Goal: Book appointment/travel/reservation

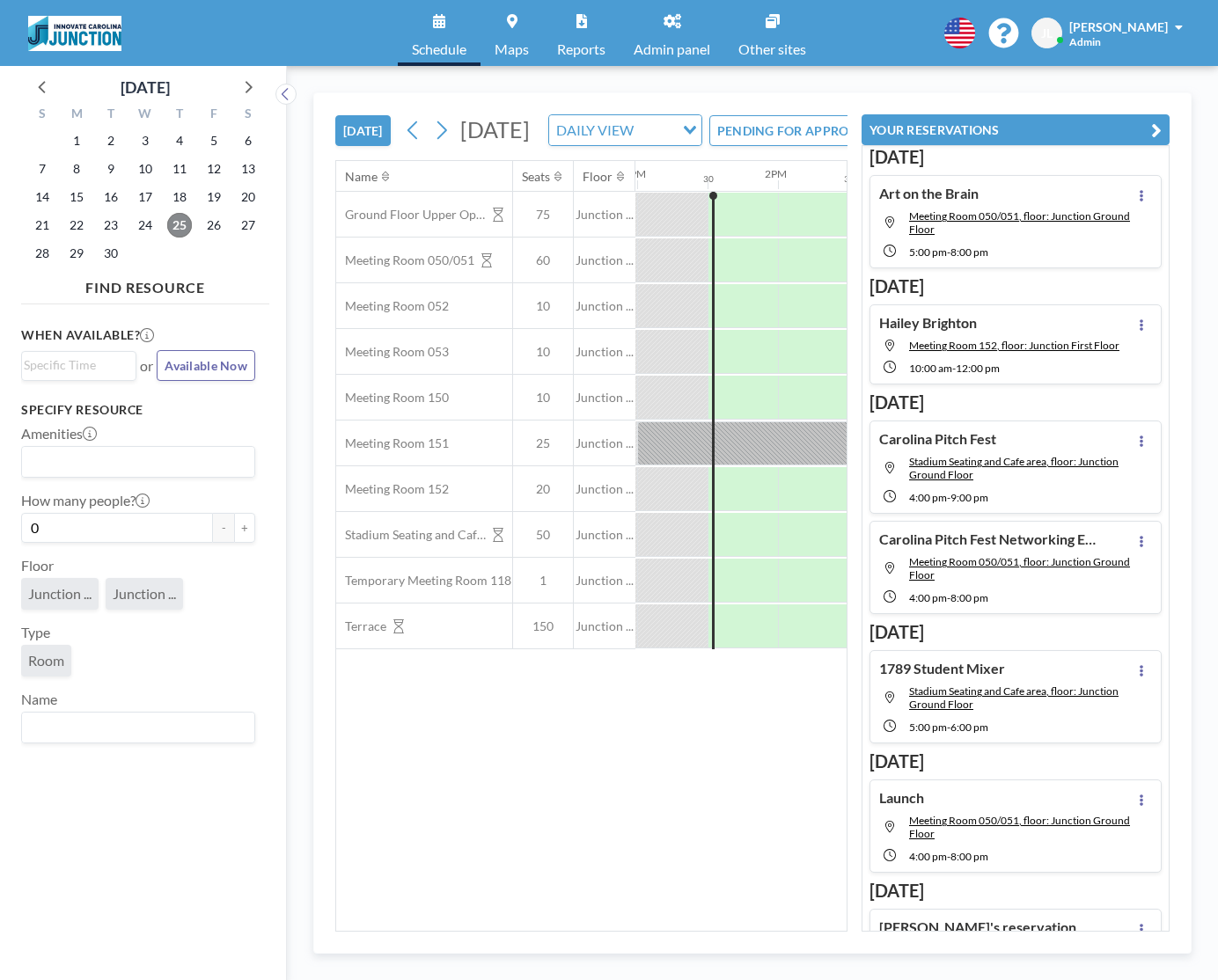
scroll to position [0, 1830]
click at [260, 87] on div "[DATE]" at bounding box center [145, 83] width 248 height 34
click at [248, 91] on icon at bounding box center [249, 87] width 7 height 12
click at [69, 201] on span "13" at bounding box center [77, 197] width 25 height 25
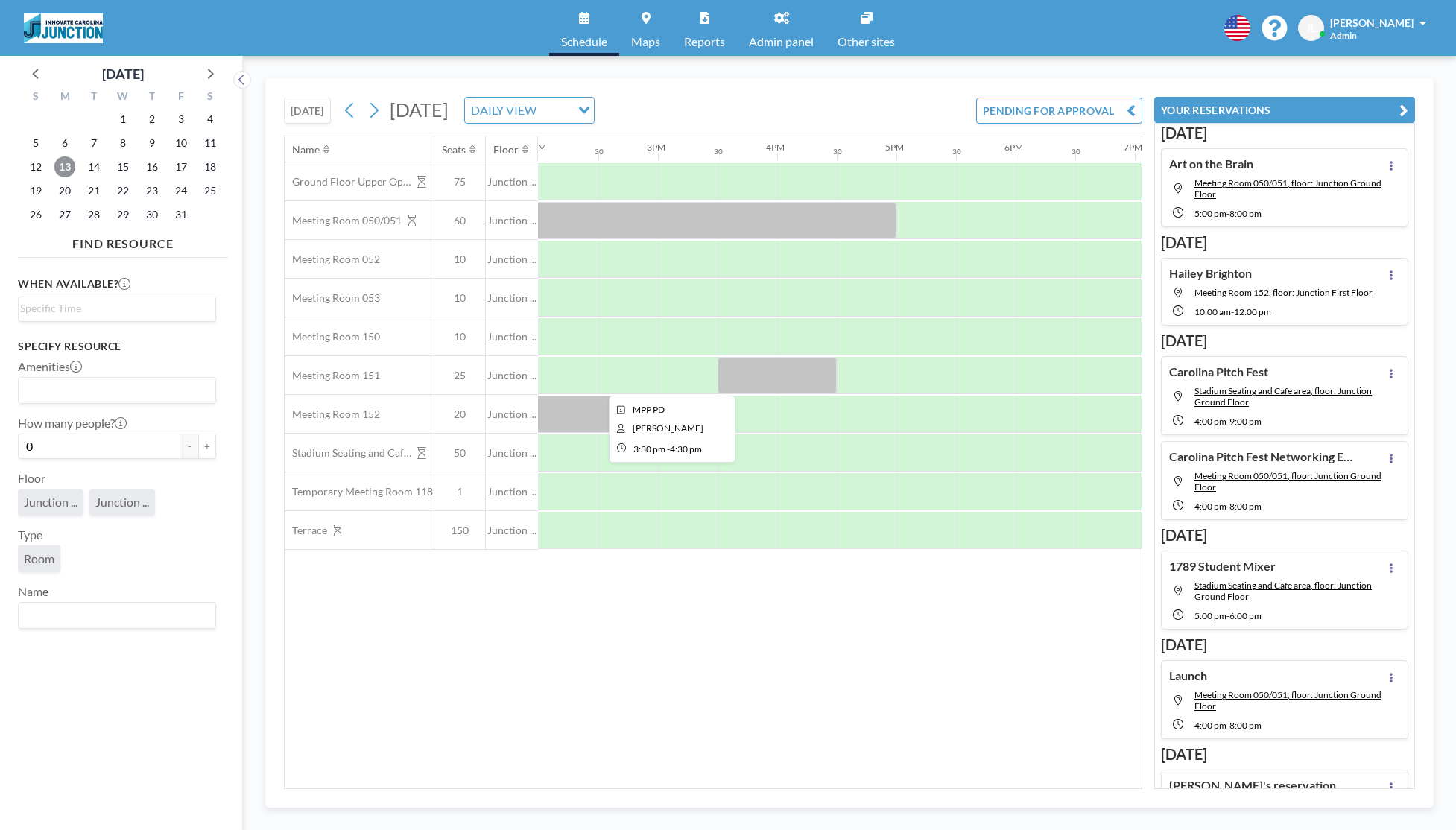
scroll to position [0, 1633]
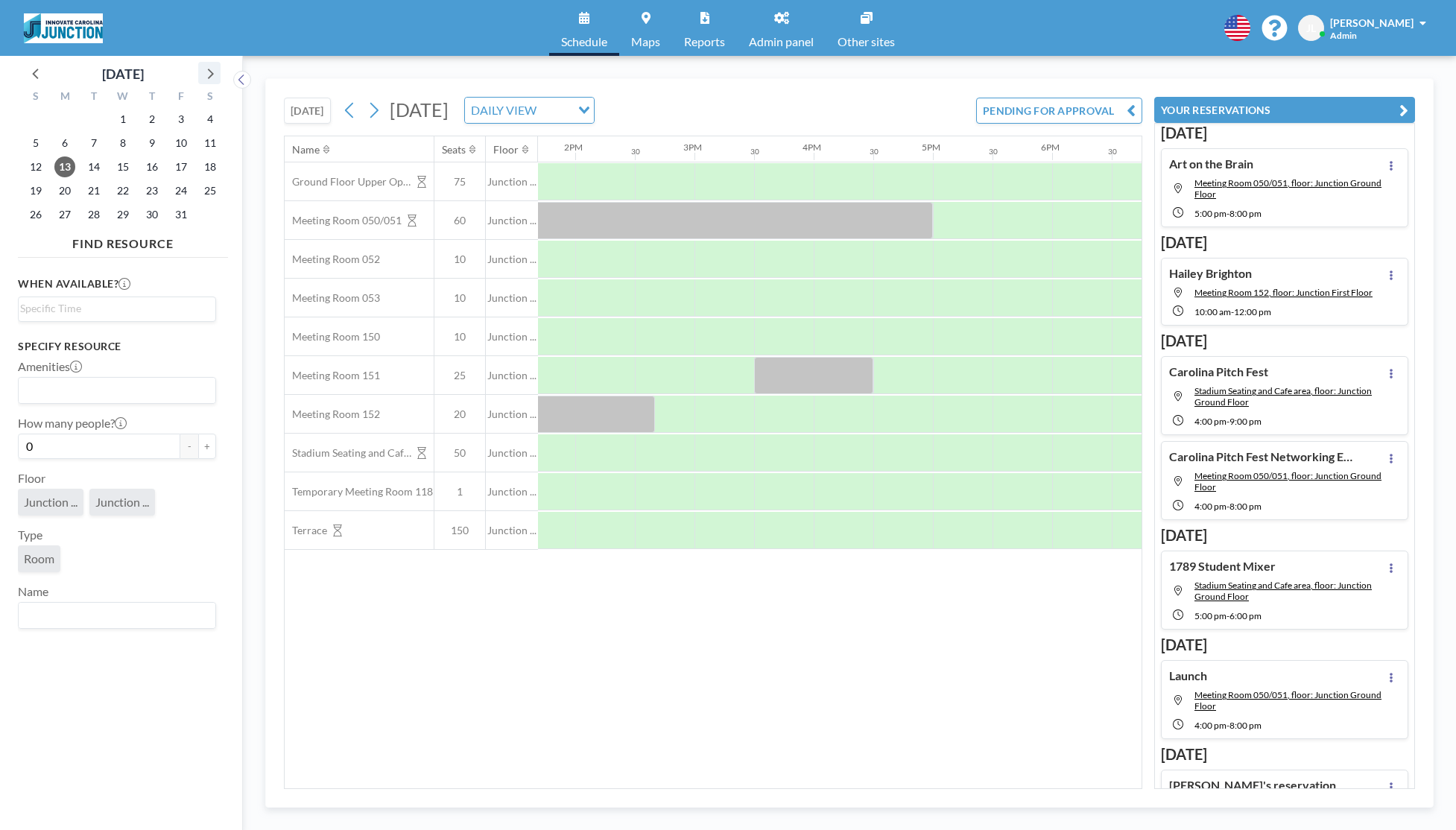
click at [210, 78] on icon at bounding box center [210, 73] width 20 height 20
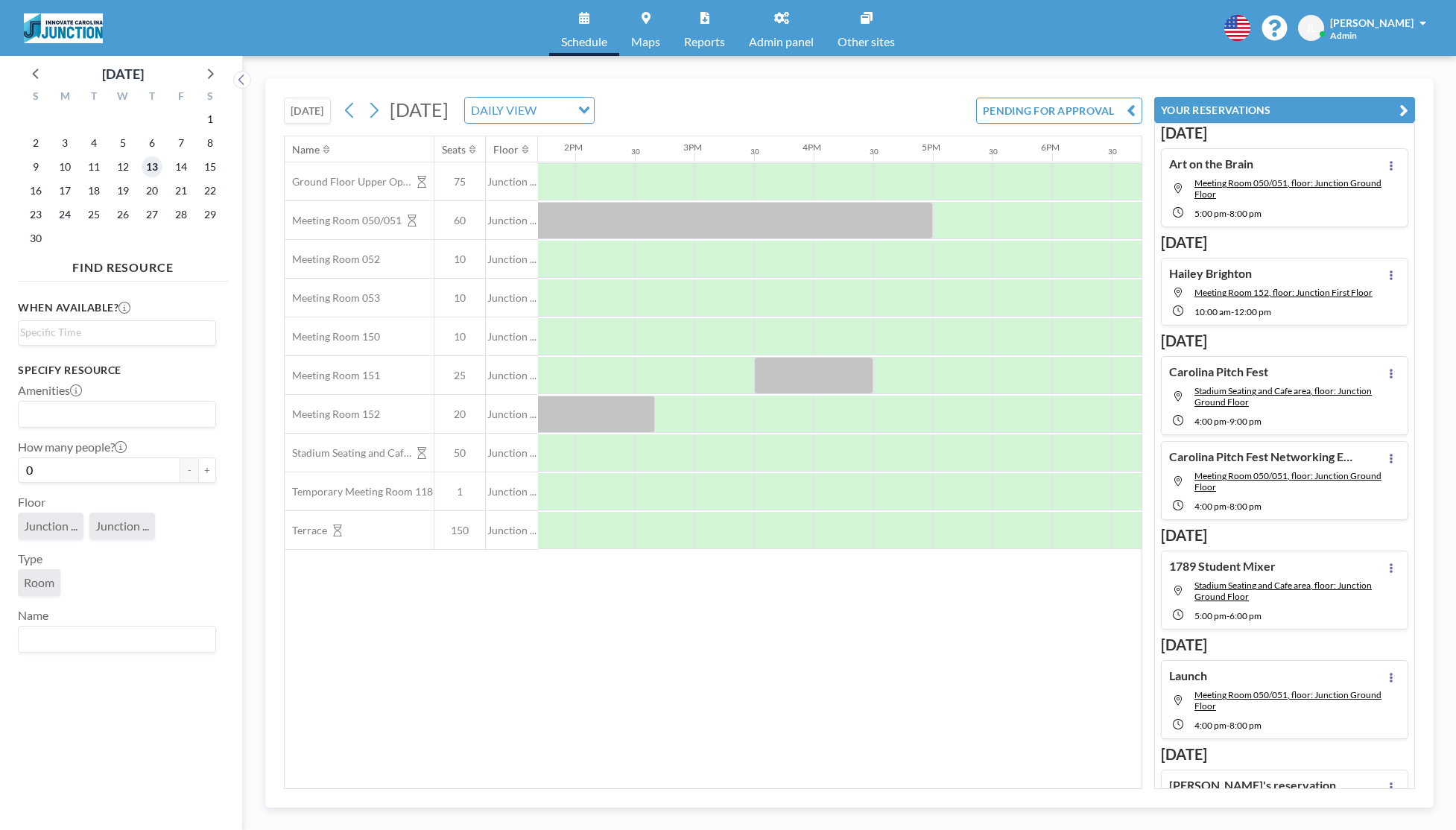
click at [151, 166] on span "13" at bounding box center [152, 167] width 21 height 21
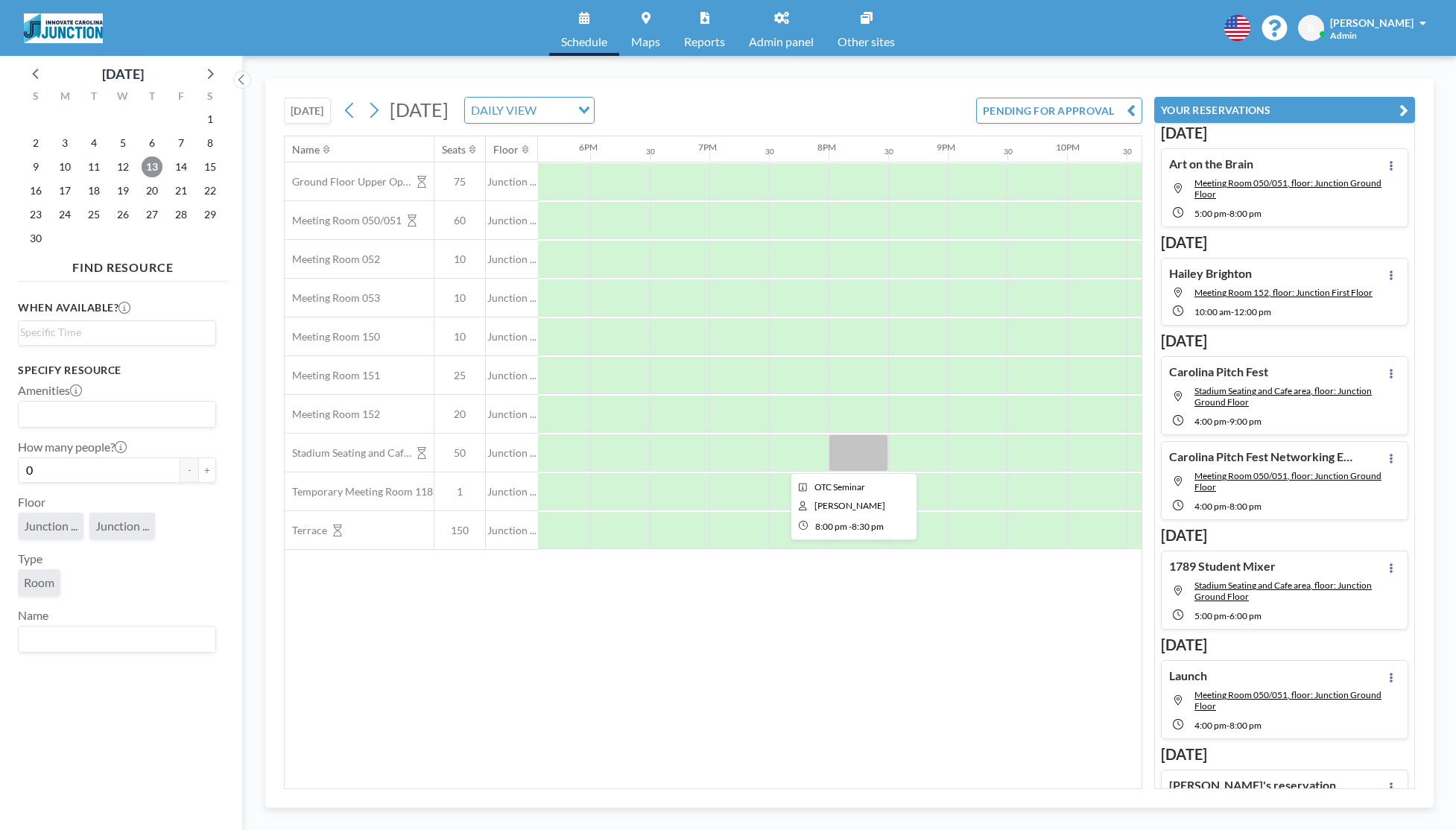
scroll to position [0, 2107]
click at [843, 461] on div at bounding box center [846, 453] width 60 height 37
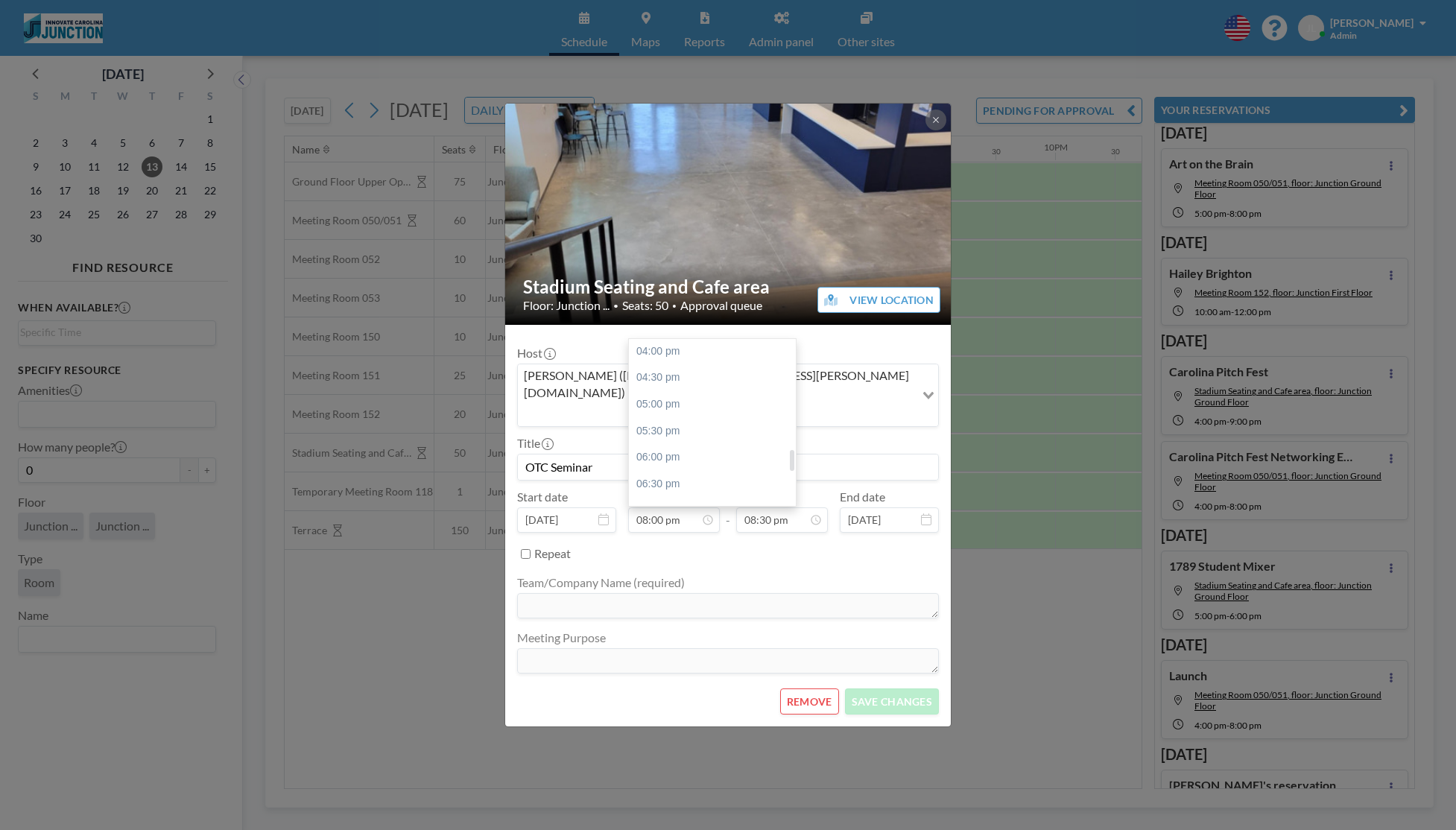
scroll to position [845, 0]
click at [686, 343] on div "04:00 pm" at bounding box center [712, 356] width 167 height 27
type input "04:00 pm"
click at [908, 688] on button "SAVE CHANGES" at bounding box center [892, 701] width 94 height 26
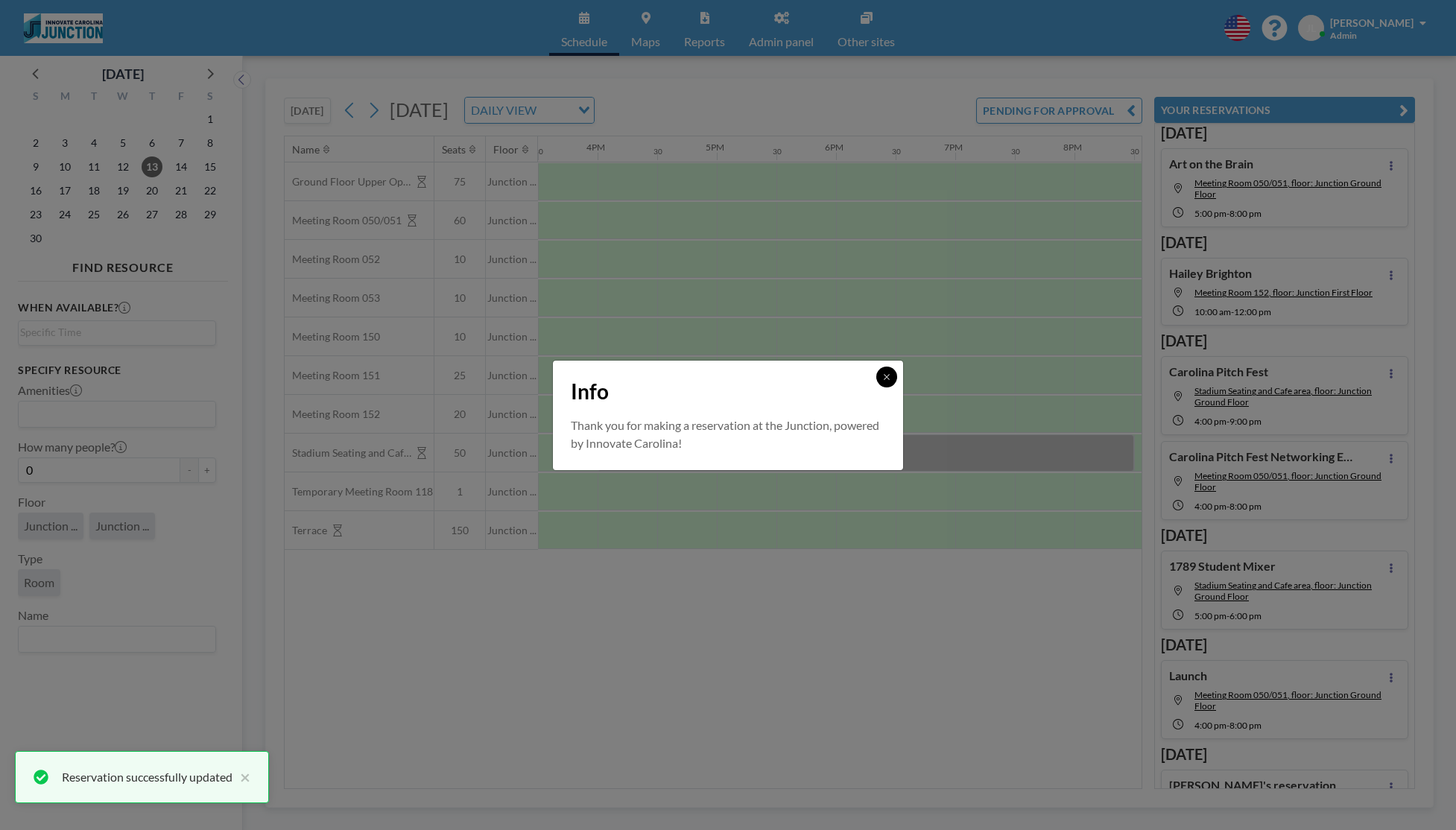
click at [890, 383] on button at bounding box center [887, 377] width 21 height 21
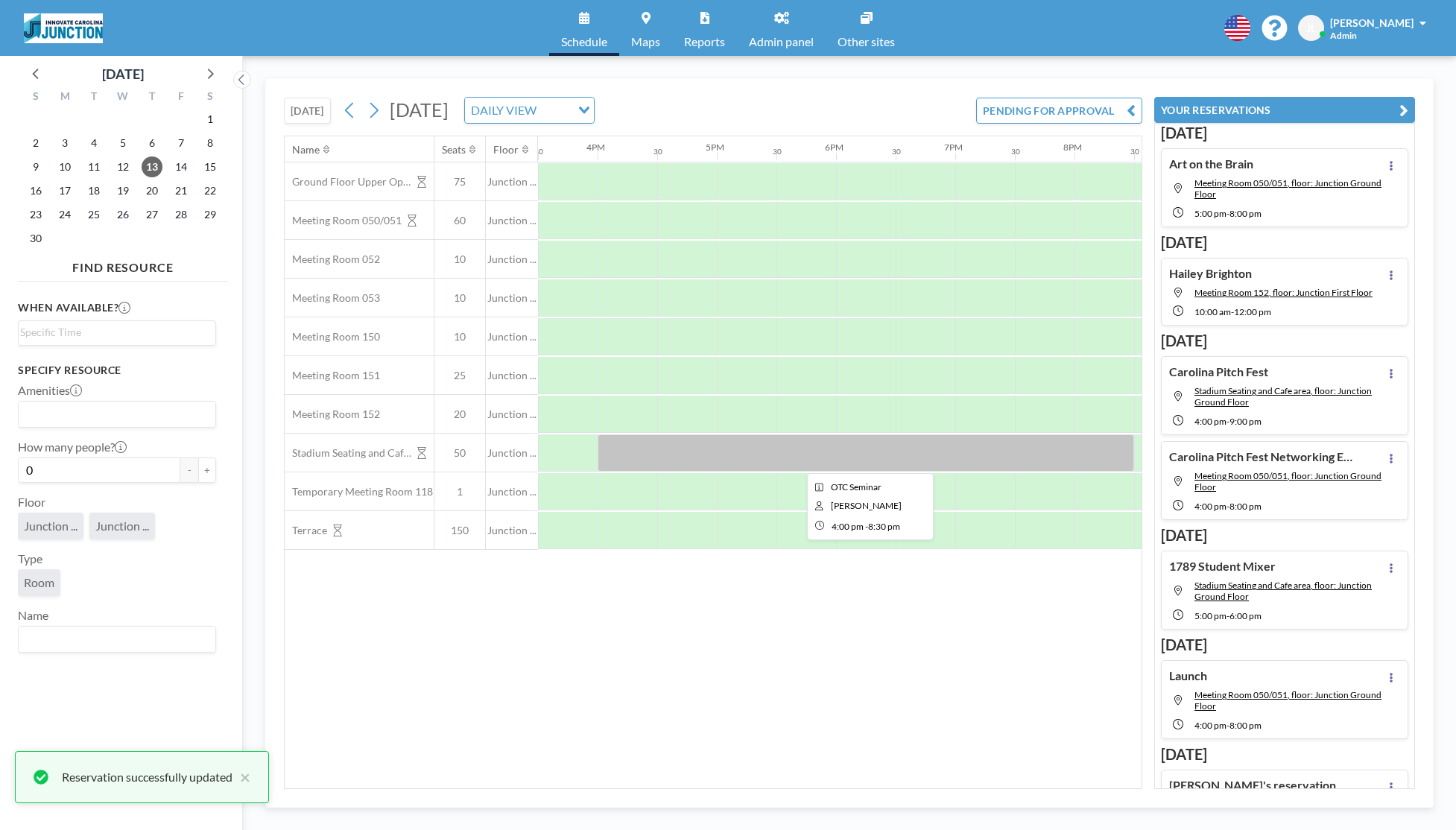
click at [879, 445] on div at bounding box center [866, 453] width 537 height 37
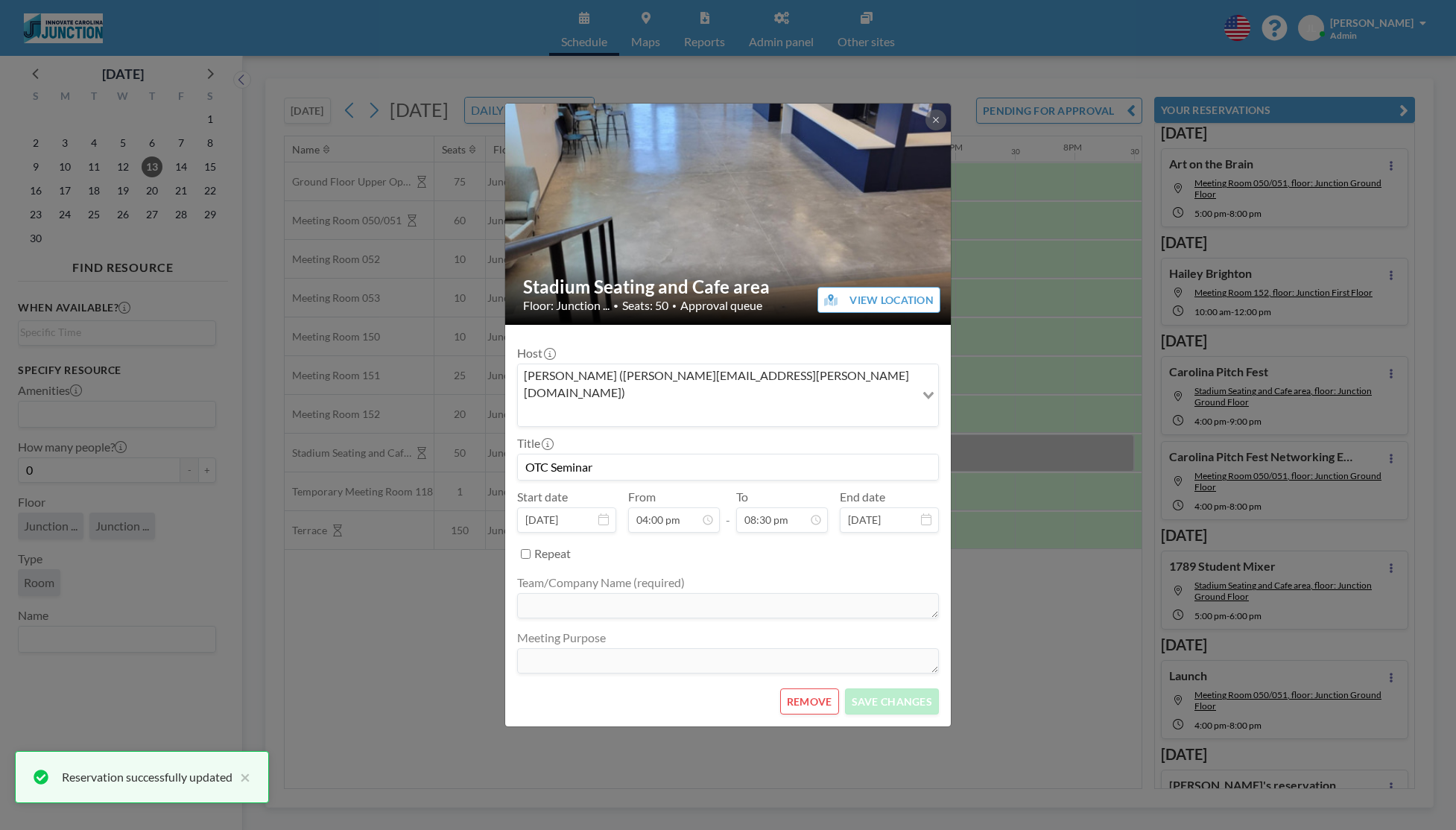
click at [772, 404] on input "Search for option" at bounding box center [716, 413] width 394 height 20
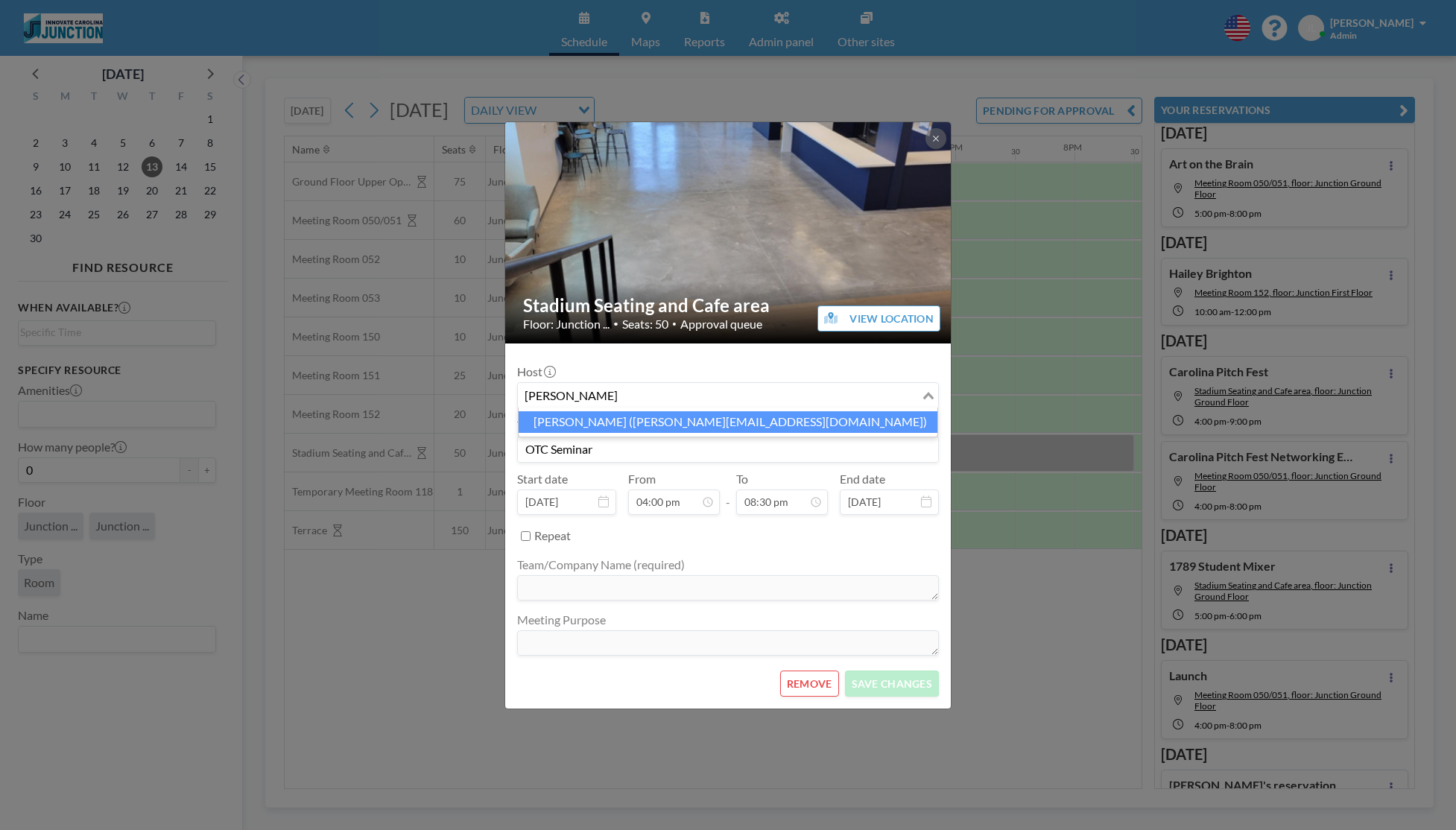
click at [759, 420] on li "[PERSON_NAME] ([PERSON_NAME][EMAIL_ADDRESS][DOMAIN_NAME])" at bounding box center [728, 422] width 419 height 22
type input "[PERSON_NAME]"
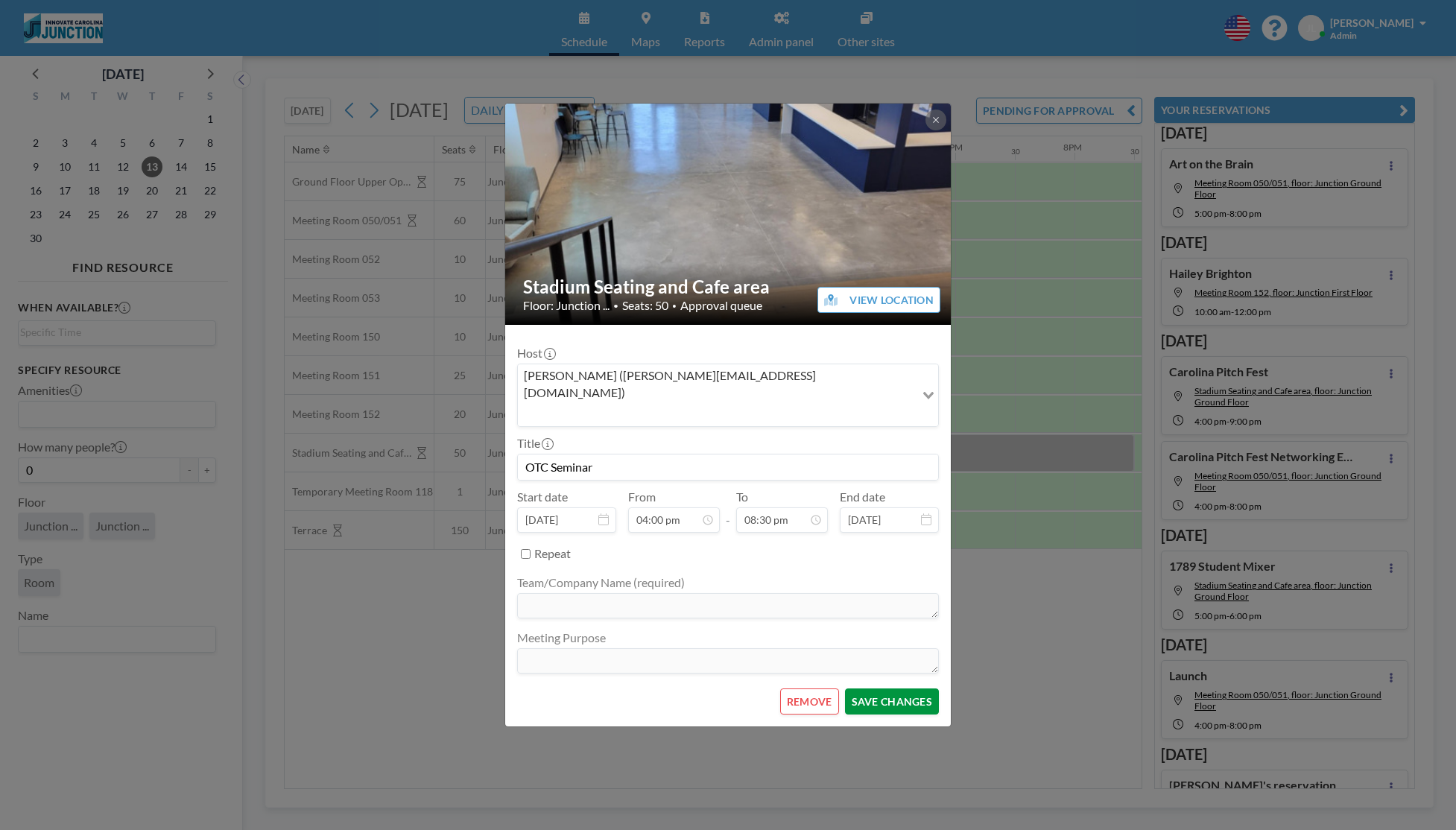
click at [887, 688] on button "SAVE CHANGES" at bounding box center [892, 701] width 94 height 26
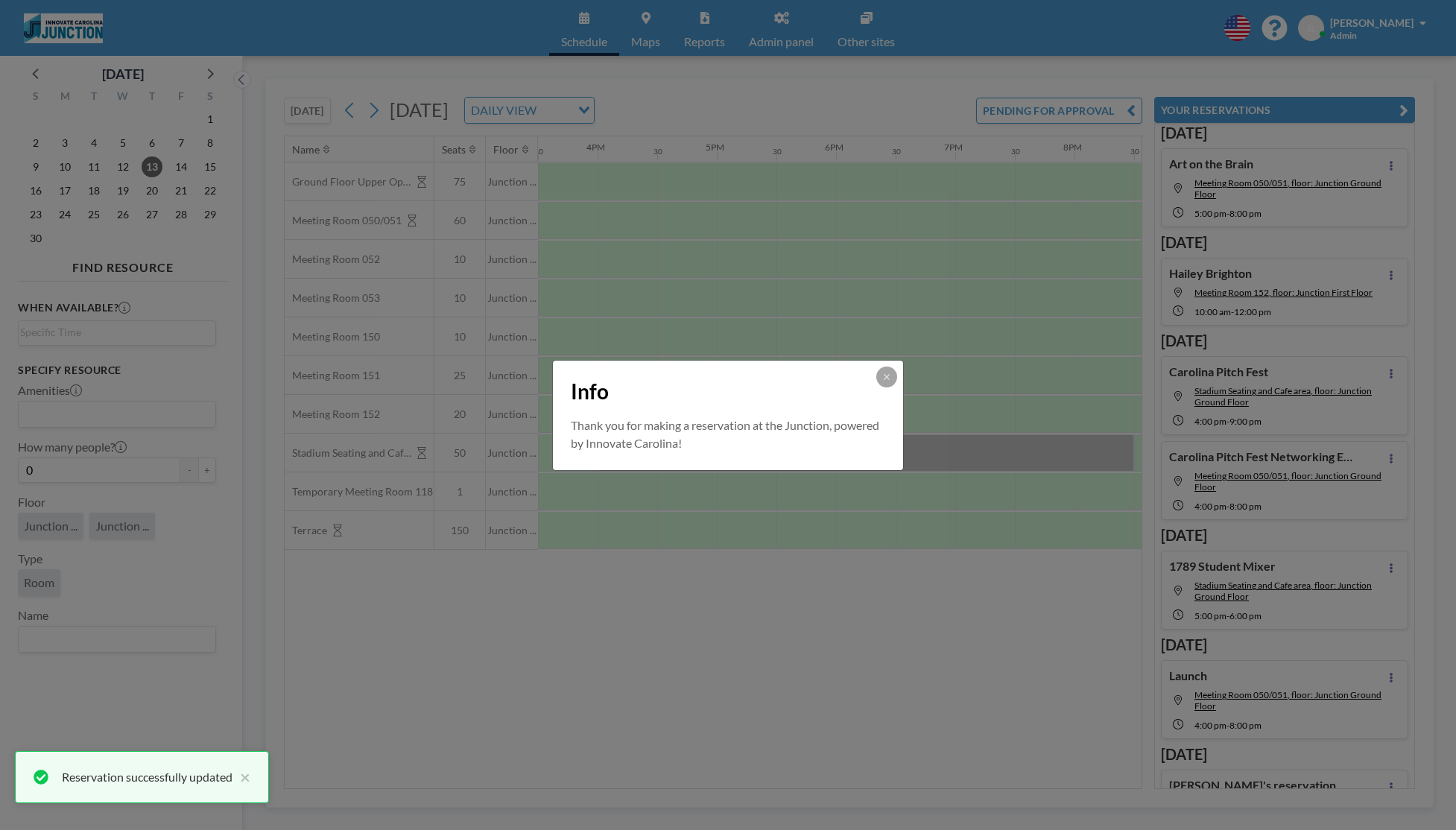
click at [890, 389] on div "Info" at bounding box center [728, 389] width 350 height 56
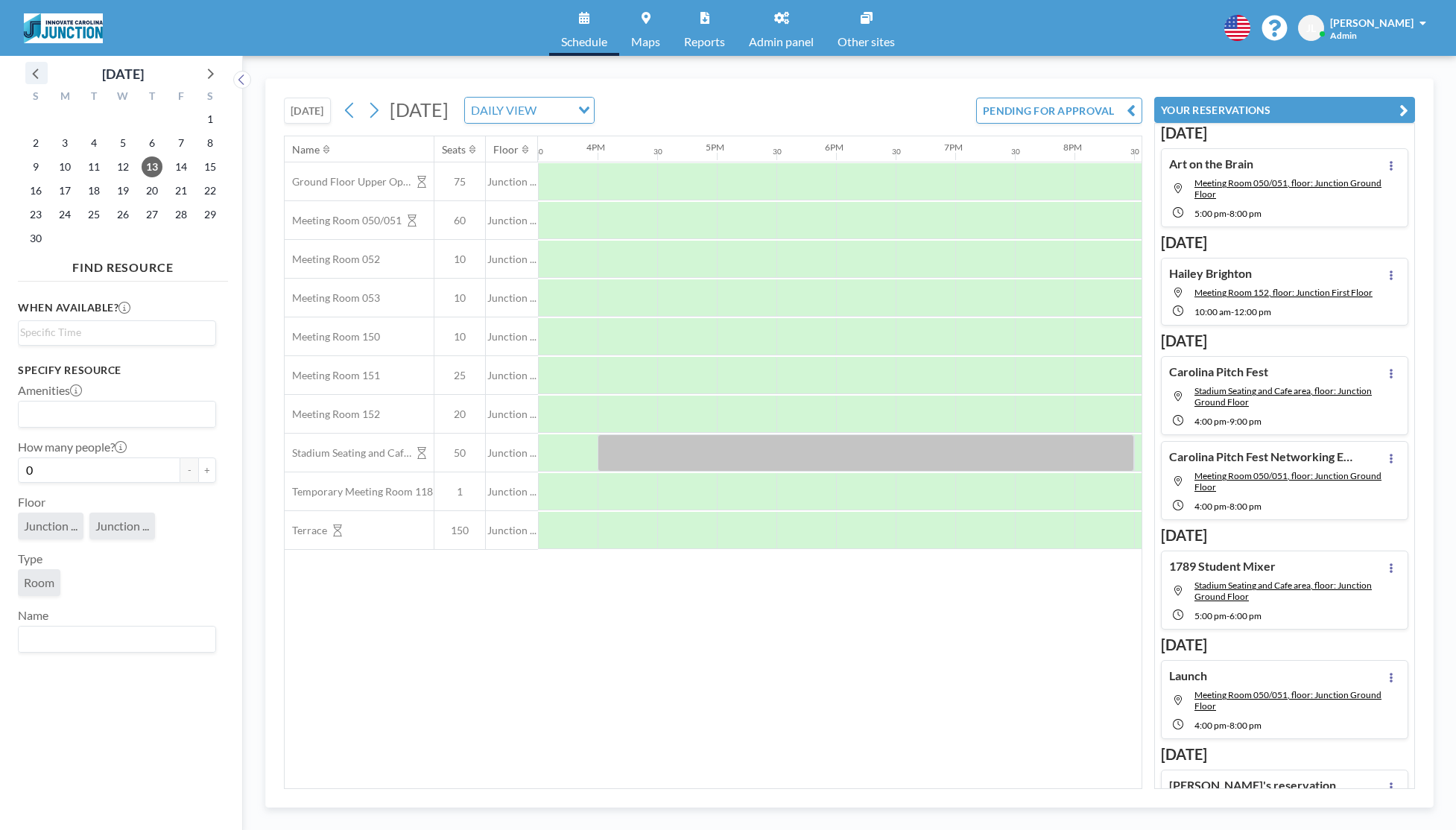
click at [42, 79] on icon at bounding box center [37, 73] width 20 height 20
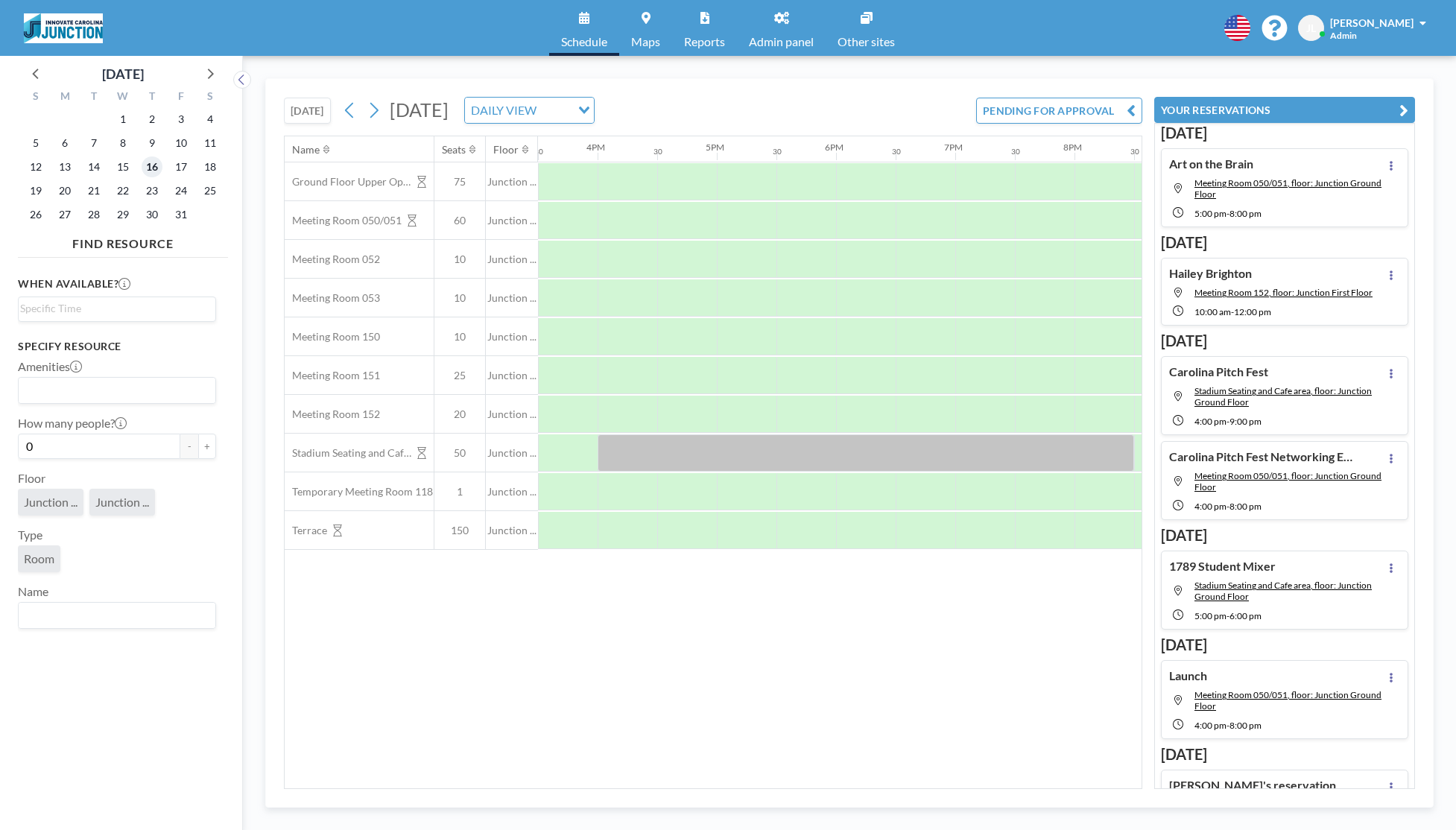
drag, startPoint x: 150, startPoint y: 168, endPoint x: 635, endPoint y: 297, distance: 501.9
click at [151, 168] on span "16" at bounding box center [152, 167] width 21 height 21
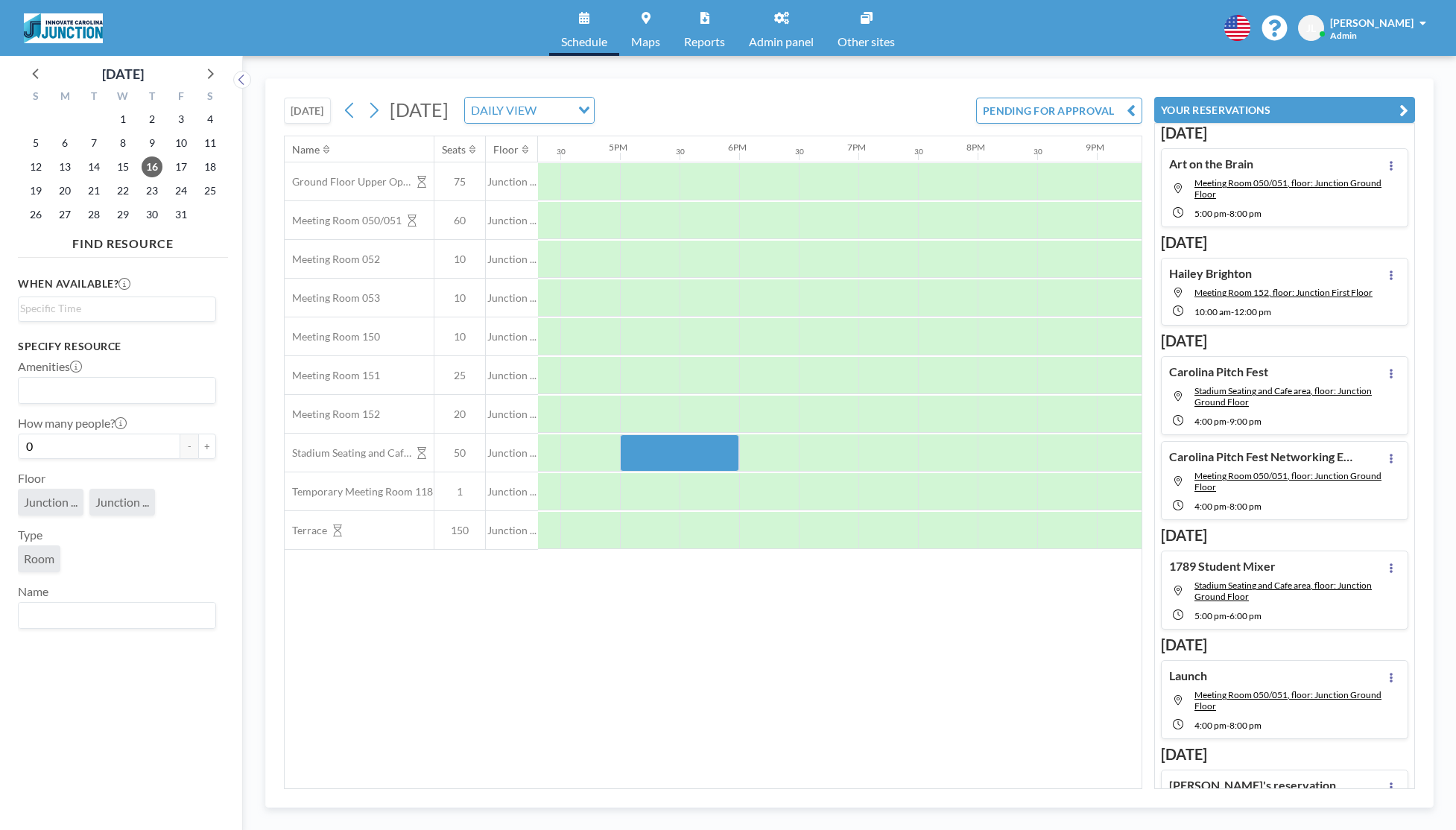
scroll to position [0, 1959]
click at [655, 459] on div at bounding box center [666, 453] width 119 height 37
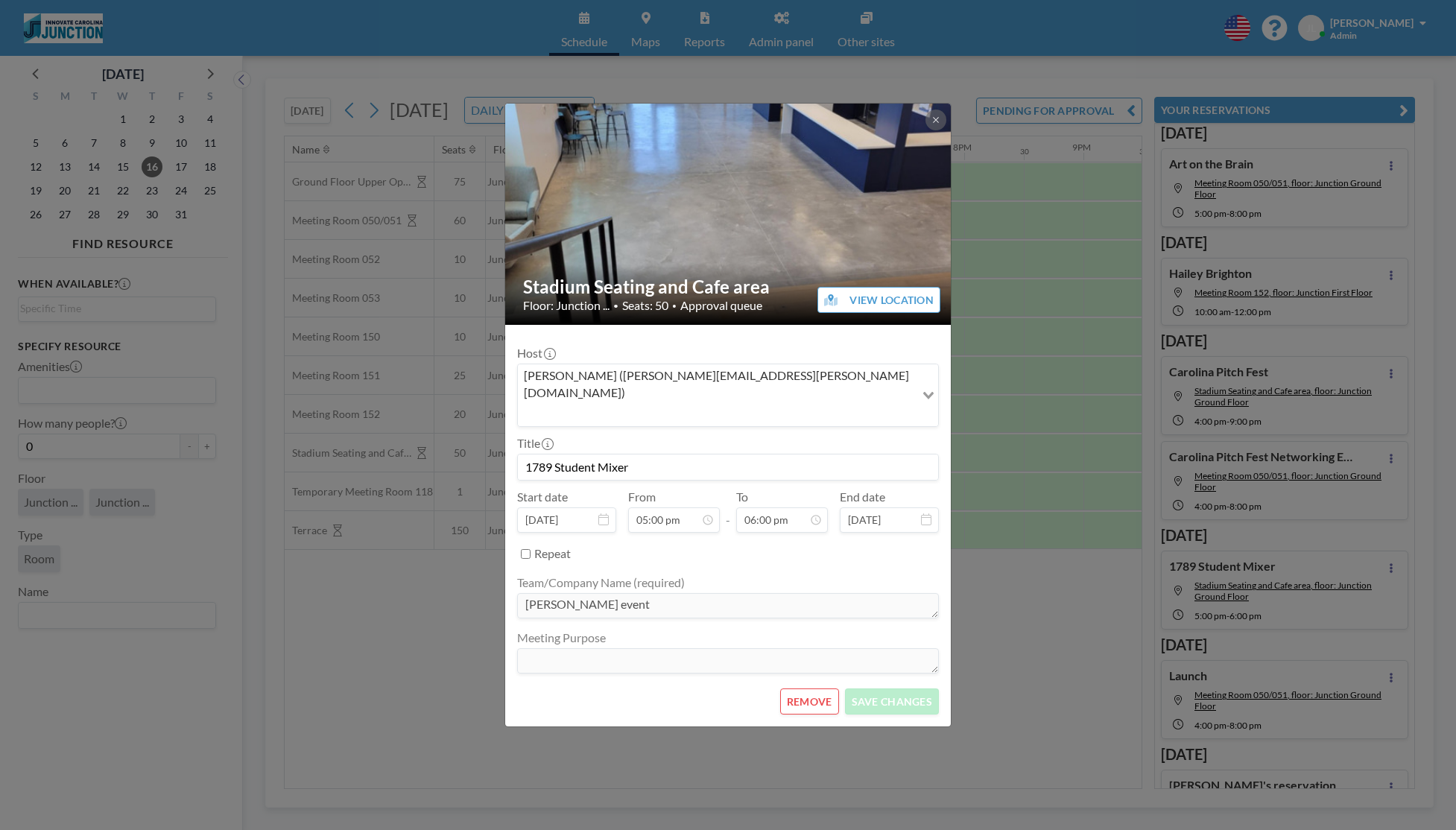
click at [651, 383] on div "[PERSON_NAME] ([PERSON_NAME][EMAIL_ADDRESS][PERSON_NAME][DOMAIN_NAME])" at bounding box center [716, 394] width 397 height 59
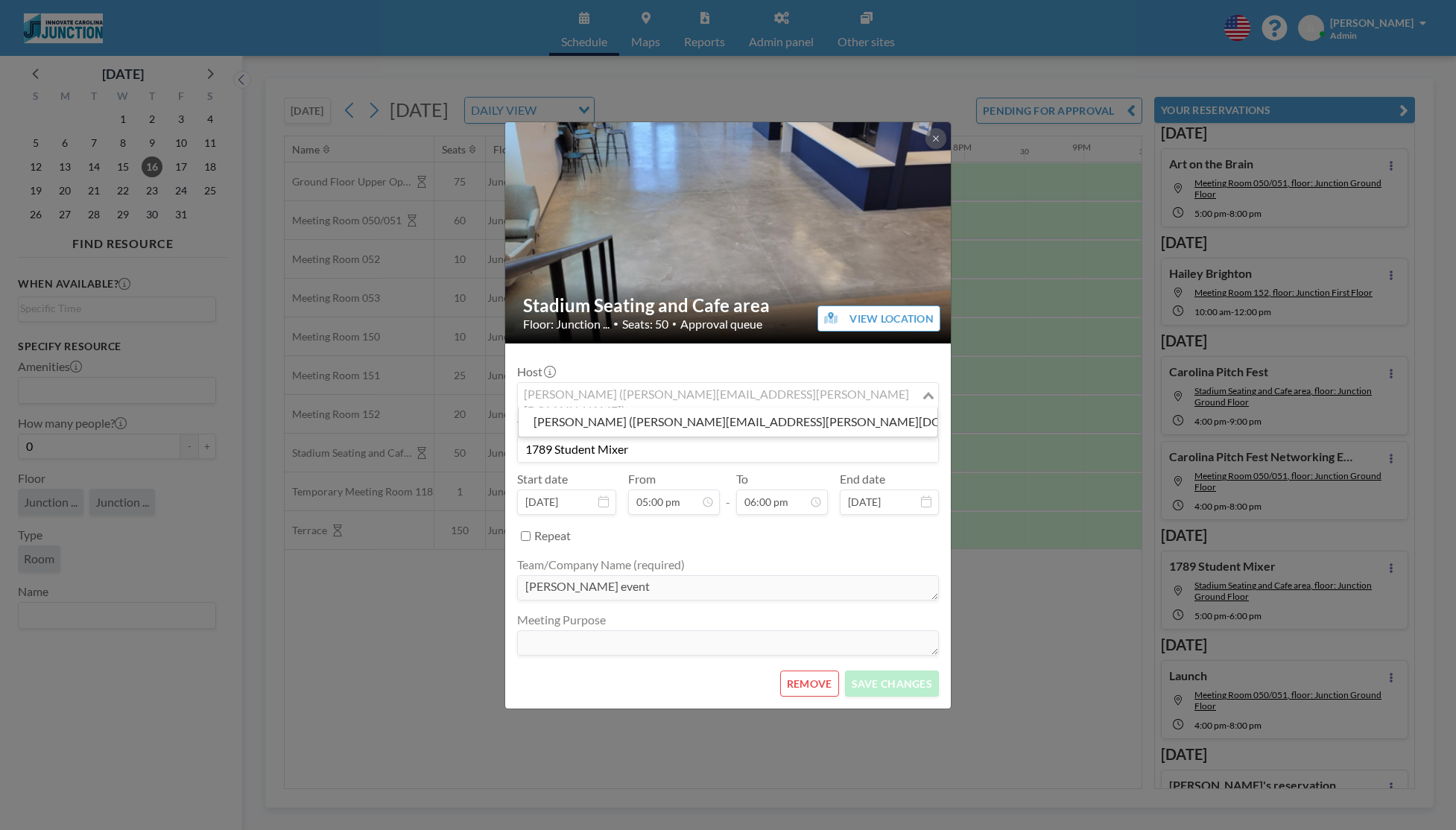
click at [651, 383] on div "[PERSON_NAME] ([PERSON_NAME][EMAIL_ADDRESS][PERSON_NAME][DOMAIN_NAME])" at bounding box center [719, 395] width 403 height 23
click at [650, 383] on div "[PERSON_NAME] ([PERSON_NAME][EMAIL_ADDRESS][PERSON_NAME][DOMAIN_NAME])" at bounding box center [719, 395] width 403 height 23
click at [634, 419] on li "[PERSON_NAME] ([PERSON_NAME][EMAIL_ADDRESS][DOMAIN_NAME])" at bounding box center [728, 422] width 419 height 22
type input "[PERSON_NAME]"
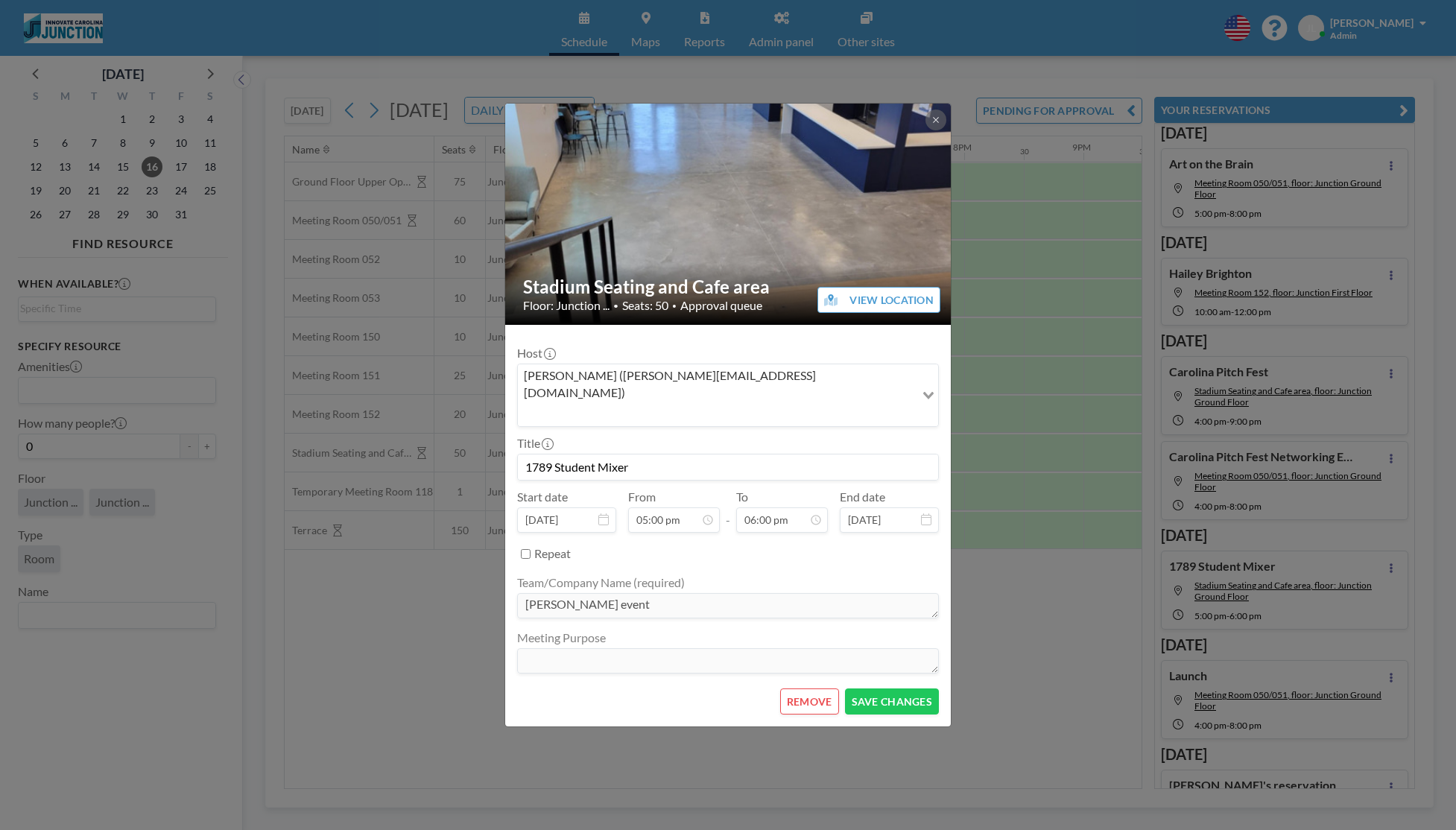
click at [619, 454] on input "1789 Student Mixer" at bounding box center [728, 467] width 420 height 26
type input "OTC SEMINAR"
click at [664, 507] on input "05:00 pm" at bounding box center [673, 520] width 91 height 26
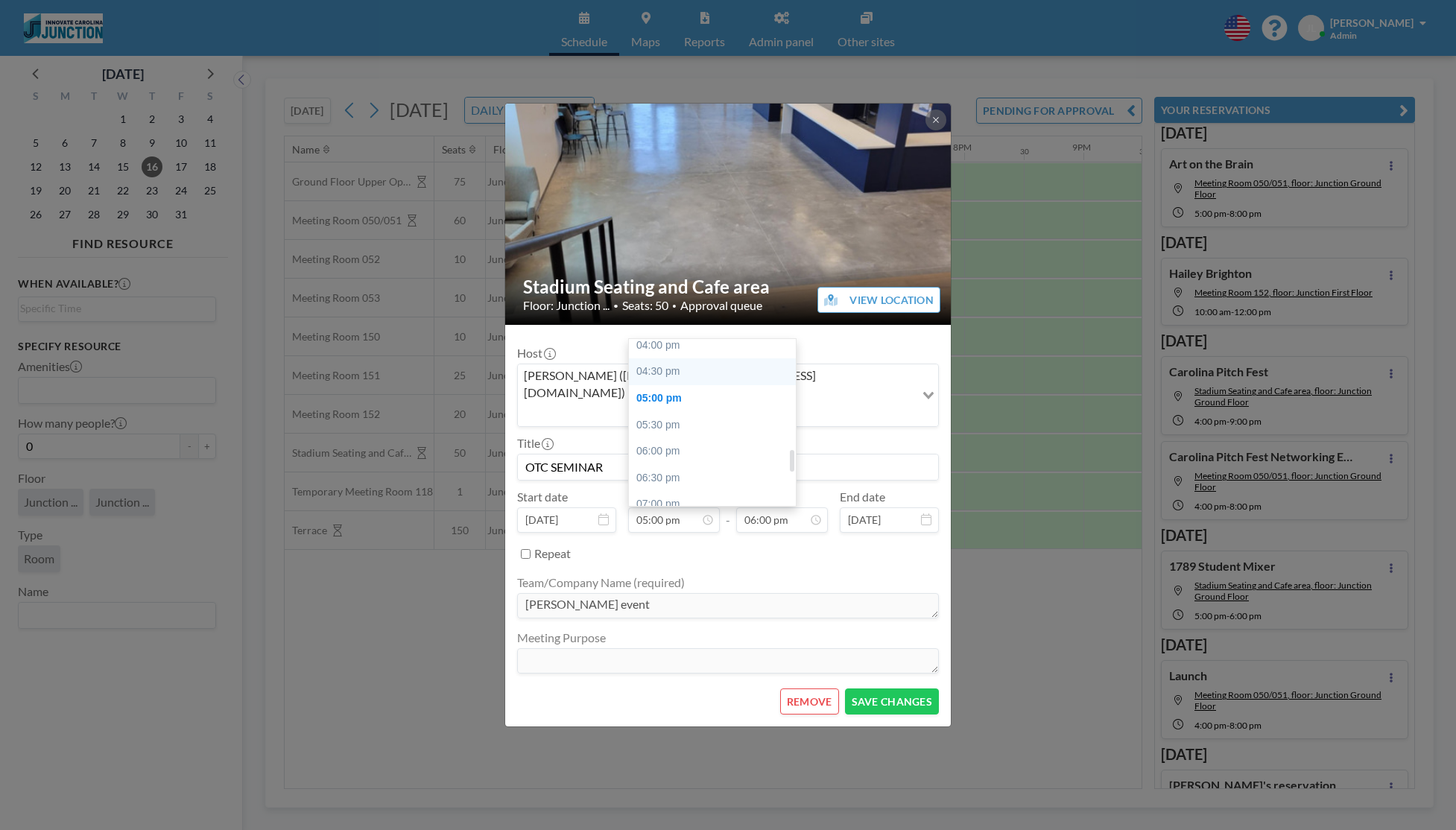
scroll to position [854, 0]
click at [683, 340] on div "04:00 pm" at bounding box center [712, 347] width 167 height 27
type input "04:00 pm"
click at [781, 507] on input "06:00 pm" at bounding box center [782, 520] width 91 height 26
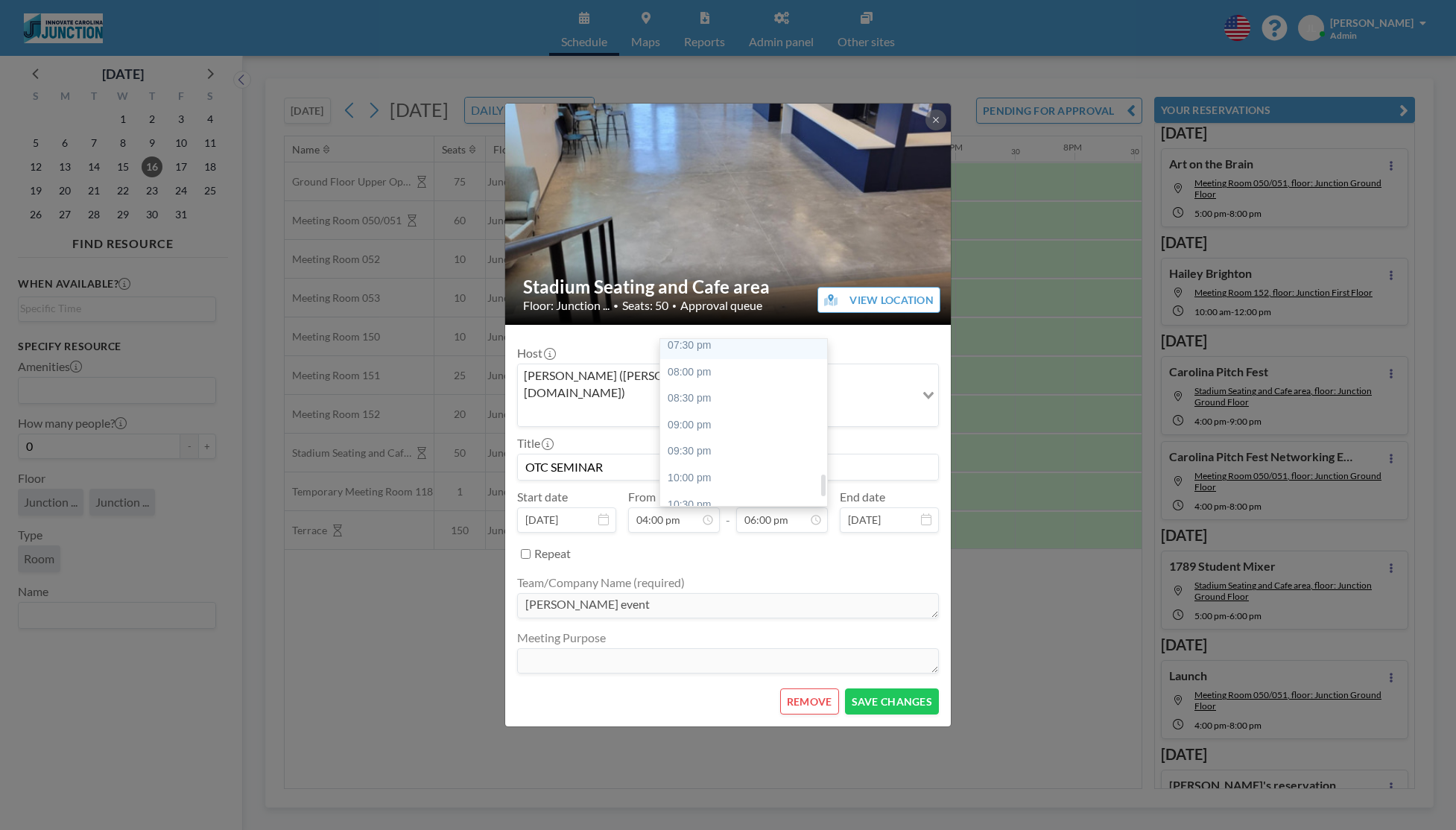
scroll to position [1033, 0]
click at [702, 367] on div "08:00 pm" at bounding box center [743, 381] width 167 height 27
type input "08:00 pm"
click at [891, 688] on button "SAVE CHANGES" at bounding box center [892, 701] width 94 height 26
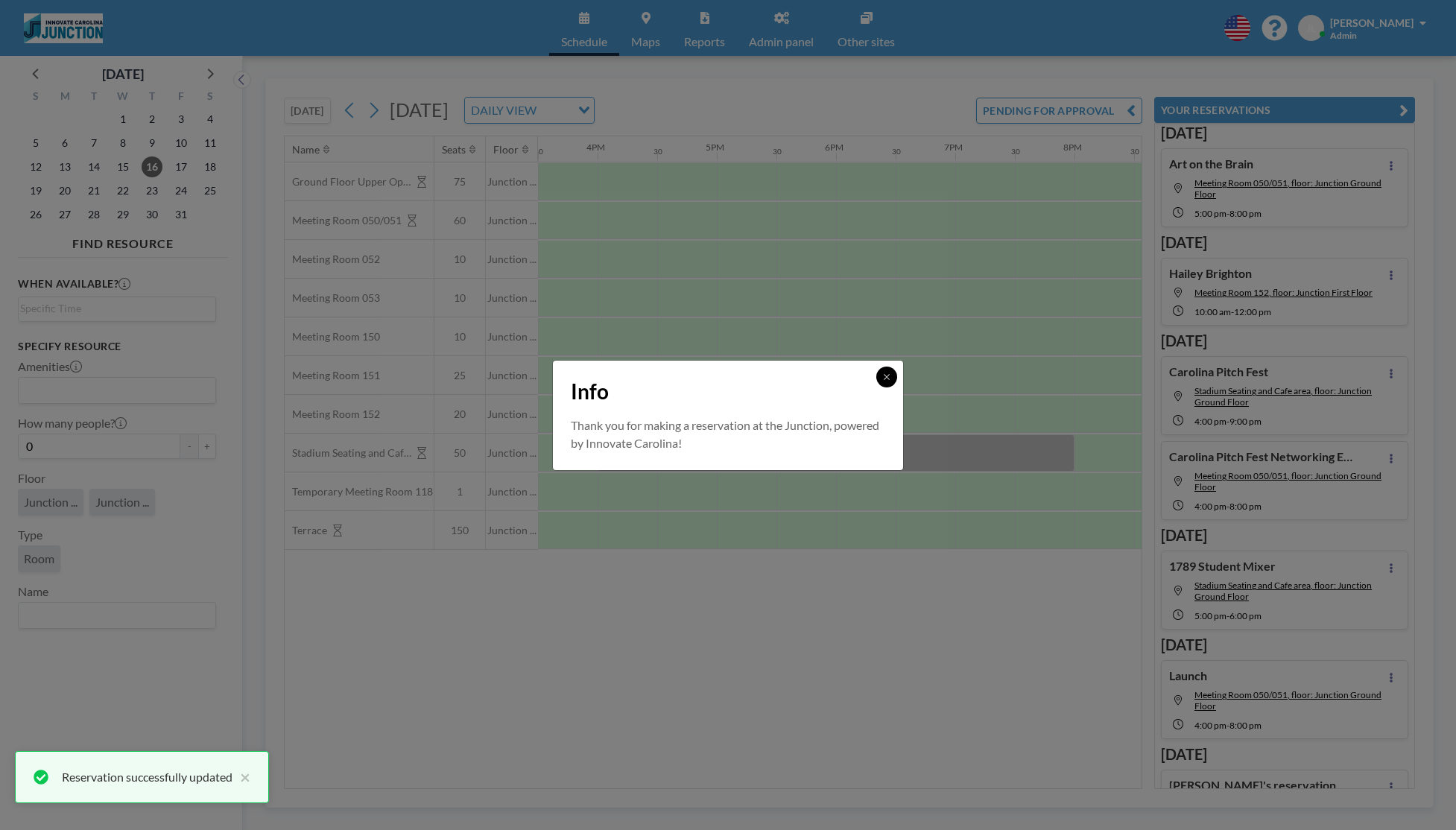
click at [888, 376] on icon at bounding box center [887, 377] width 9 height 9
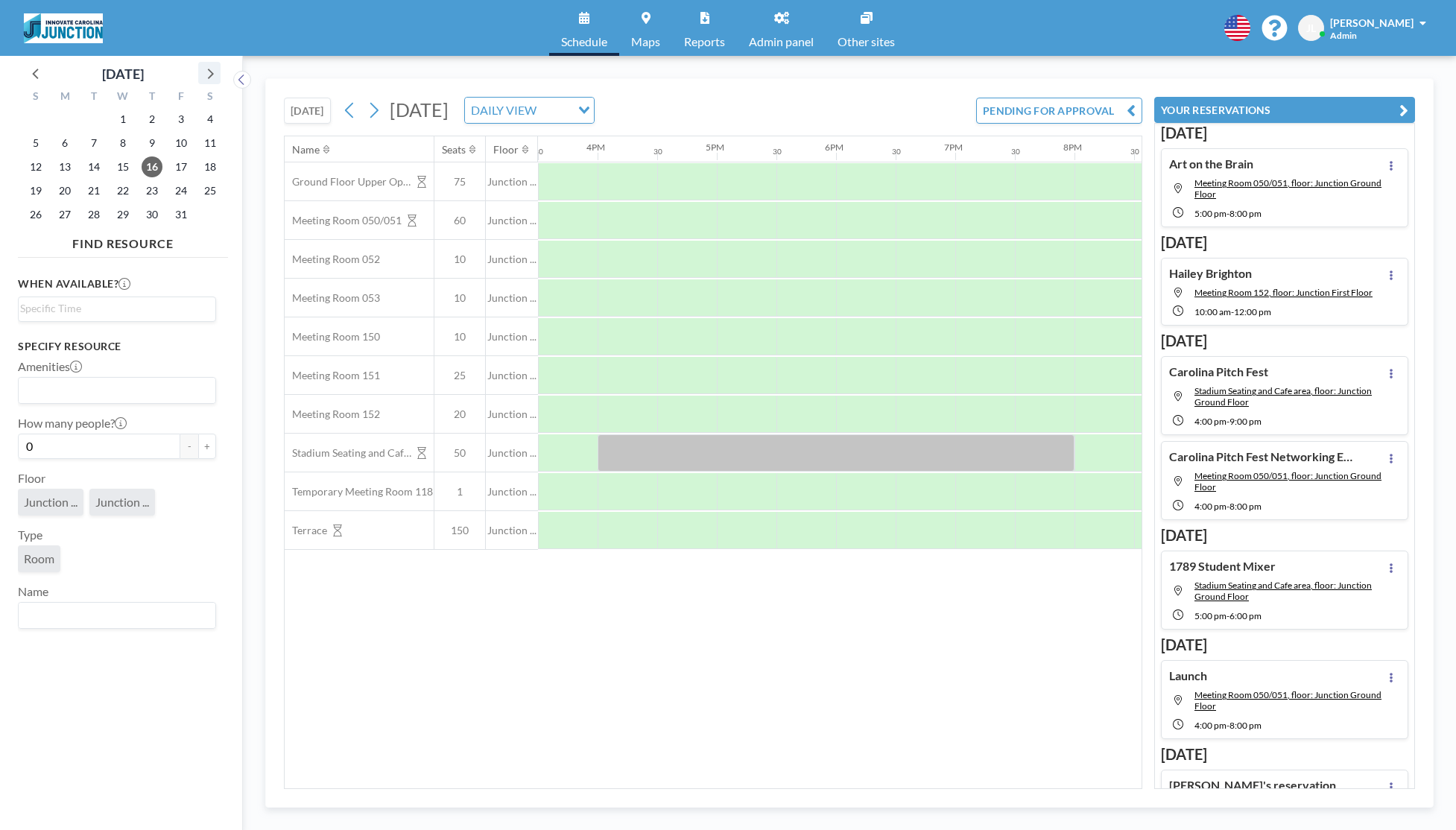
click at [207, 74] on icon at bounding box center [210, 73] width 20 height 20
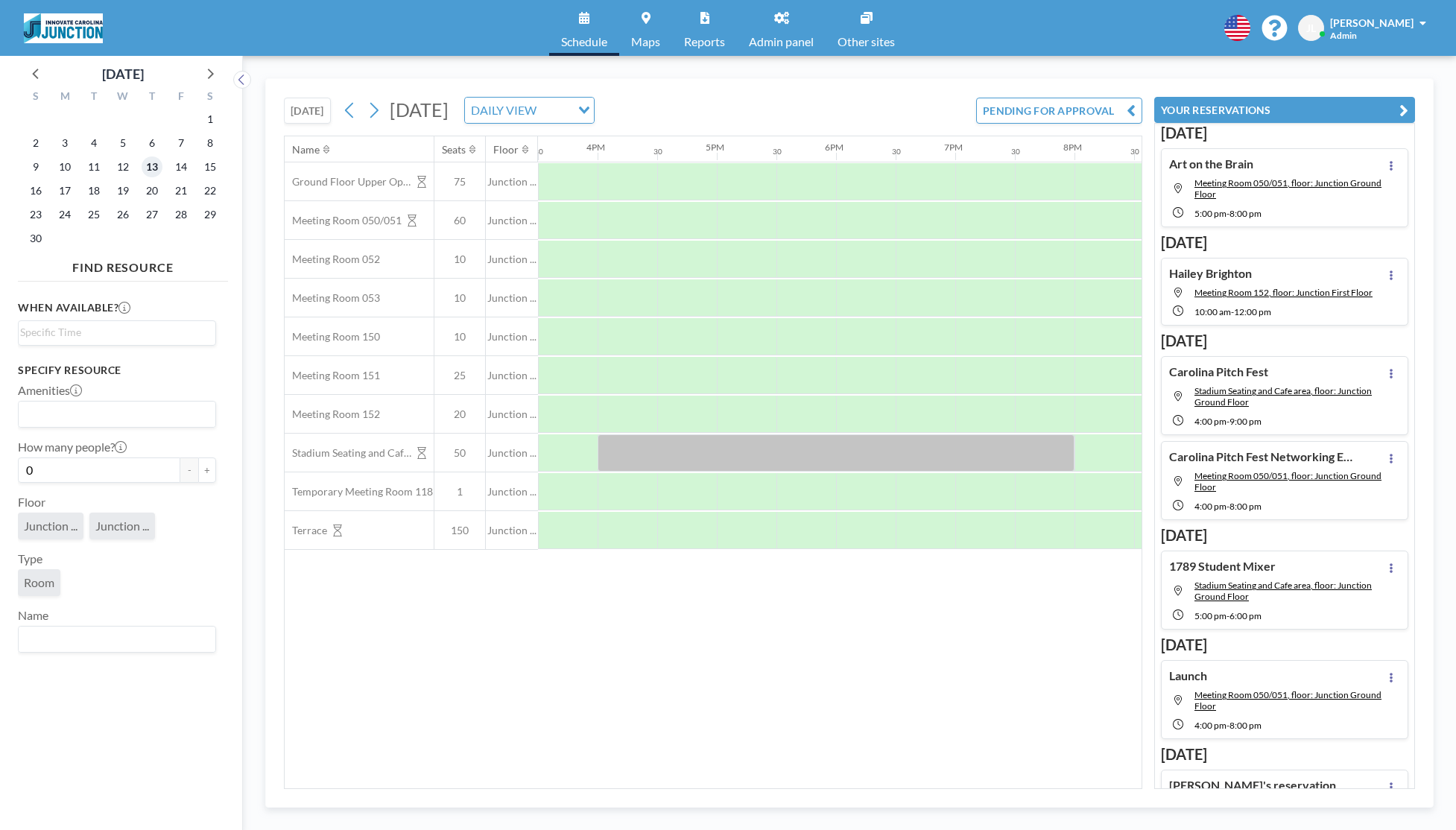
click at [142, 168] on span "13" at bounding box center [152, 167] width 21 height 21
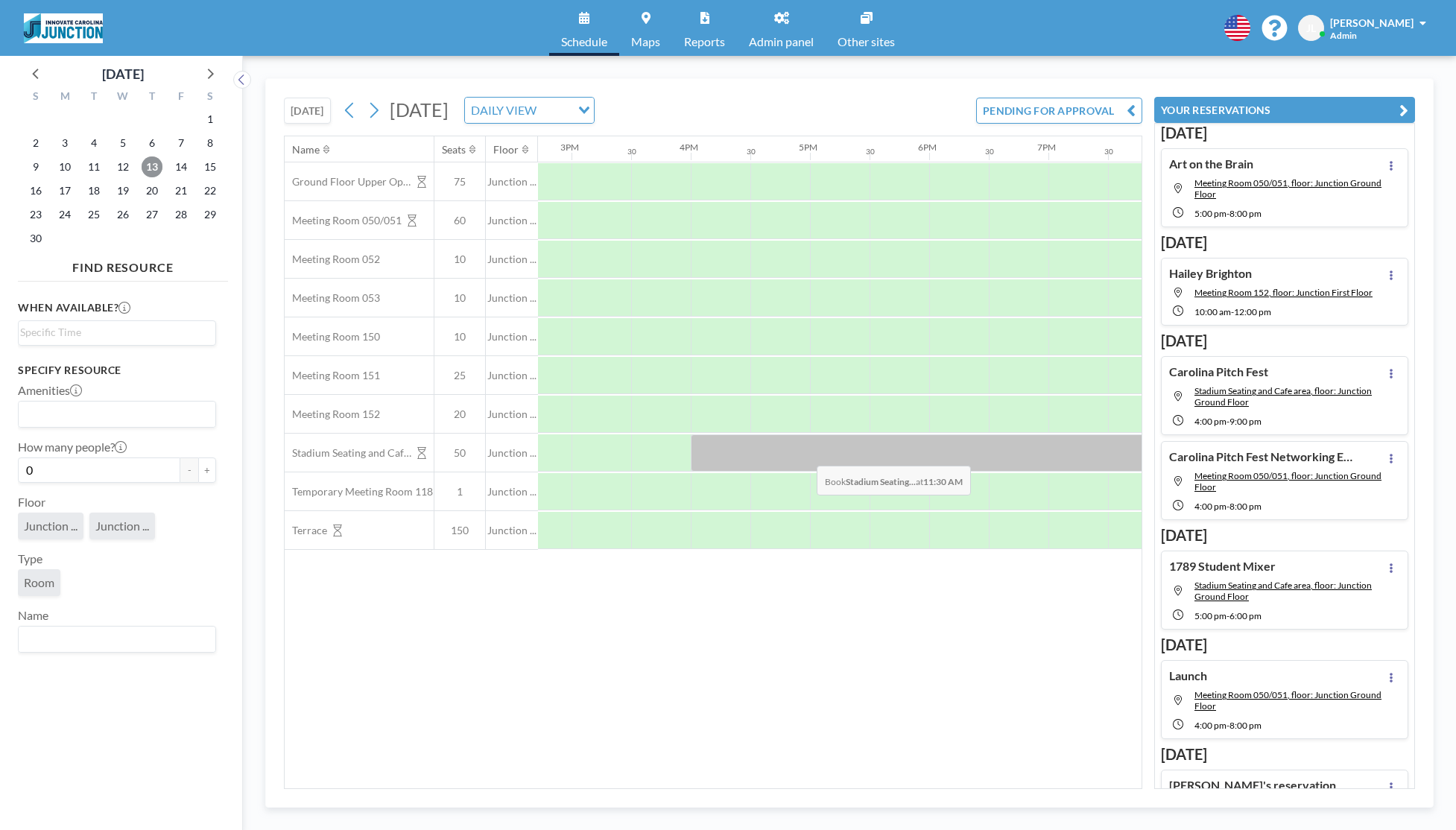
scroll to position [0, 1797]
